Goal: Information Seeking & Learning: Learn about a topic

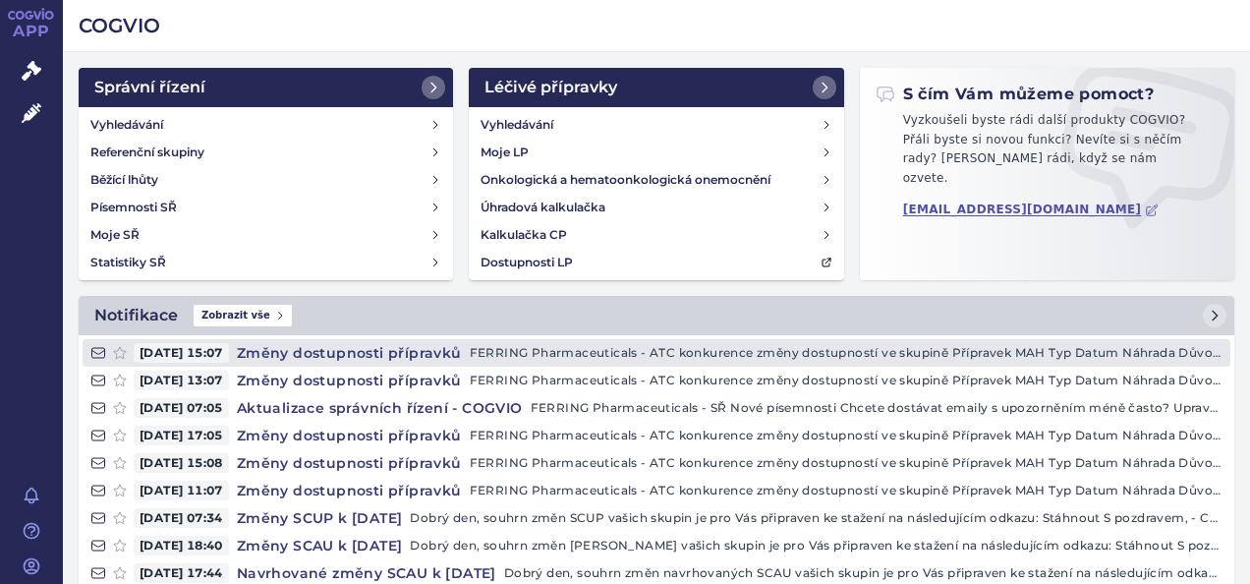
click at [393, 354] on h4 "Změny dostupnosti přípravků" at bounding box center [349, 353] width 241 height 20
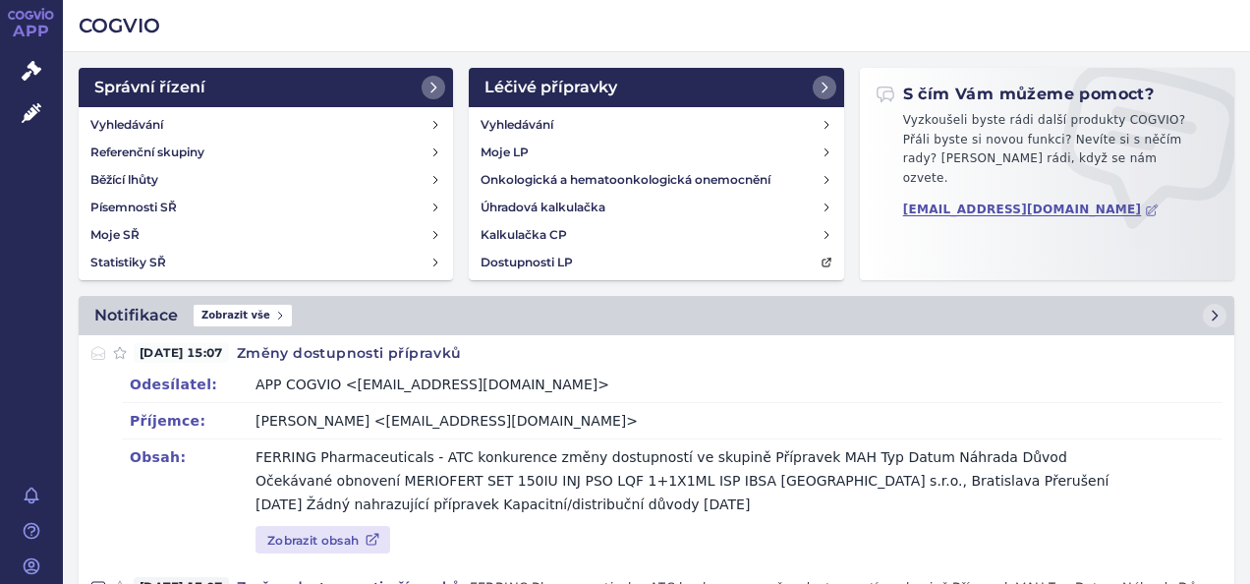
scroll to position [196, 0]
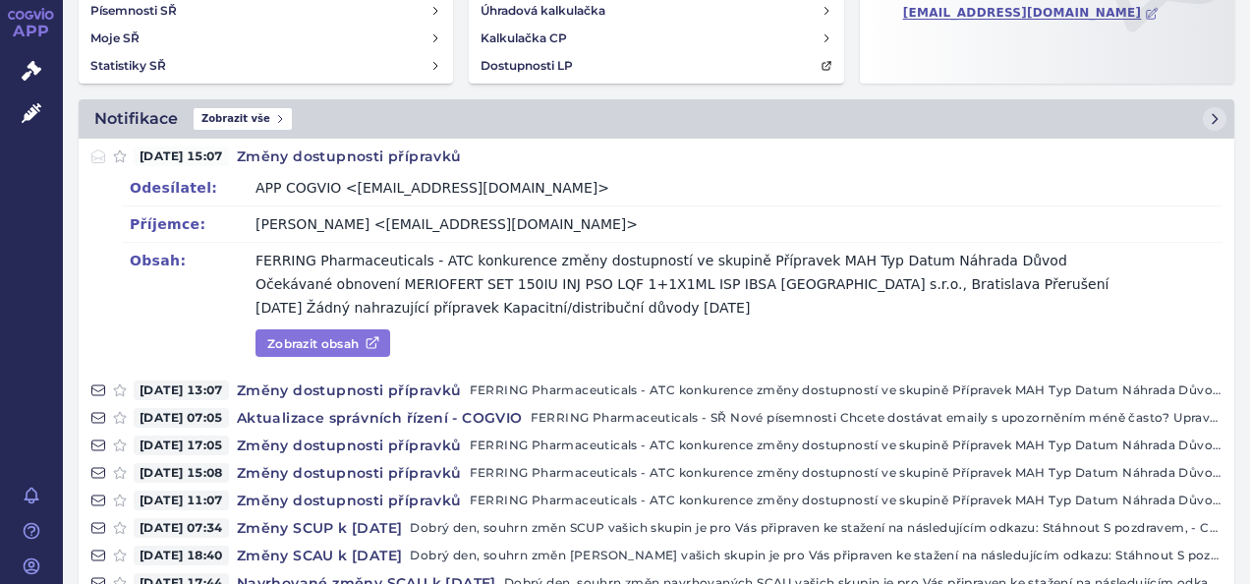
click at [309, 331] on link "Zobrazit obsah" at bounding box center [322, 343] width 135 height 28
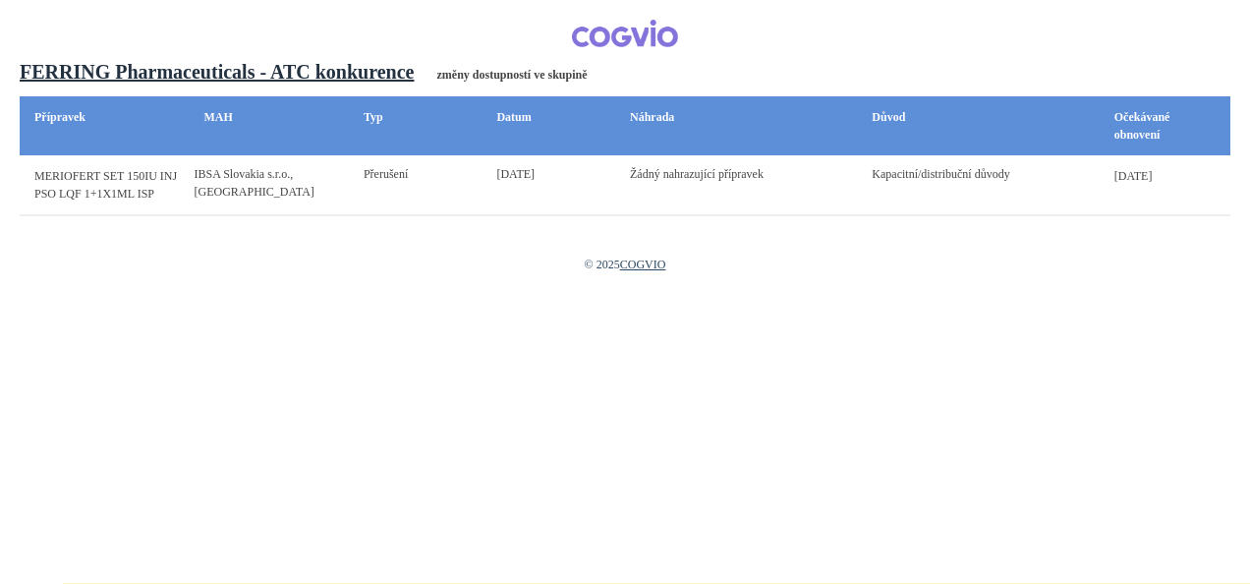
click at [132, 173] on span "150IU INJ PSO LQF 1+1X1ML ISP" at bounding box center [105, 184] width 142 height 31
